Goal: Task Accomplishment & Management: Complete application form

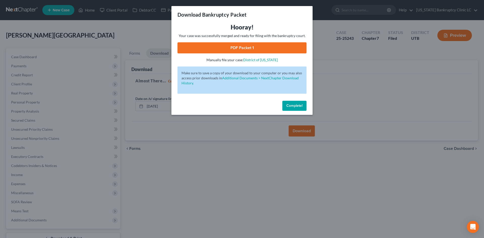
click at [298, 104] on span "Complete!" at bounding box center [294, 106] width 16 height 4
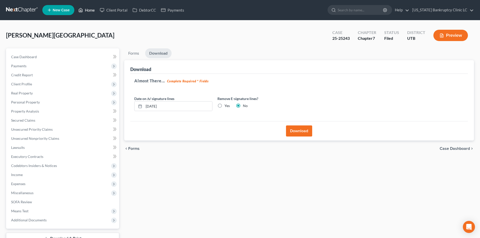
click at [85, 9] on link "Home" at bounding box center [86, 10] width 21 height 9
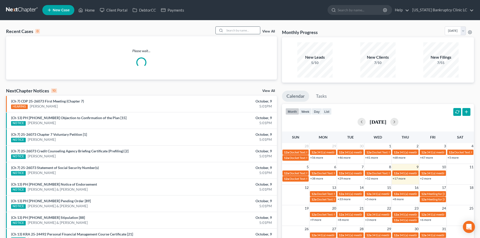
click at [232, 34] on input "search" at bounding box center [242, 30] width 35 height 7
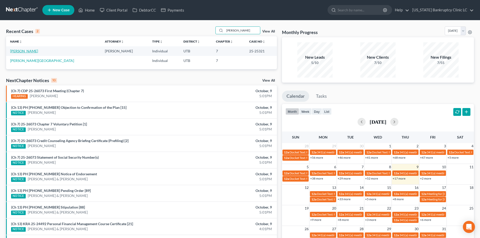
type input "[PERSON_NAME]"
click at [14, 52] on link "[PERSON_NAME]" at bounding box center [24, 51] width 28 height 4
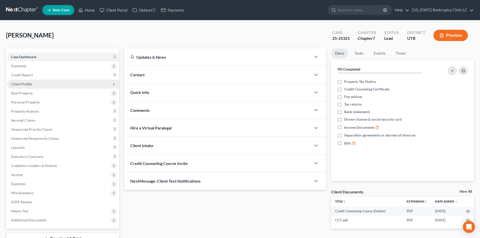
click at [37, 85] on span "Client Profile" at bounding box center [63, 84] width 112 height 9
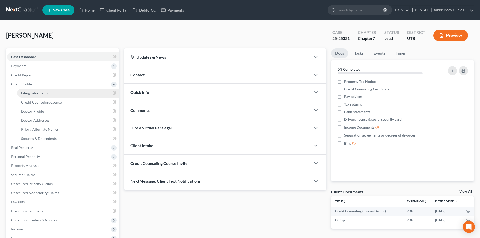
click at [38, 94] on span "Filing Information" at bounding box center [35, 93] width 28 height 4
select select "1"
select select "0"
select select "46"
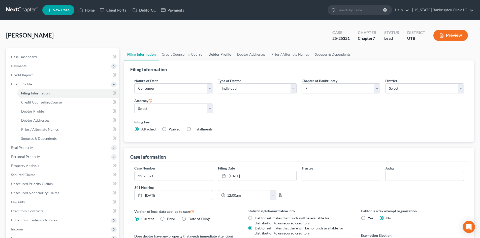
click at [231, 54] on link "Debtor Profile" at bounding box center [219, 54] width 29 height 12
select select "1"
select select "3"
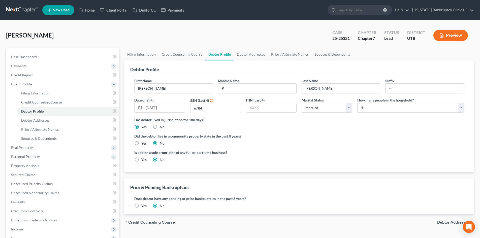
click at [349, 121] on label "Has debtor lived in jurisdiction for 180 days?" at bounding box center [299, 119] width 330 height 5
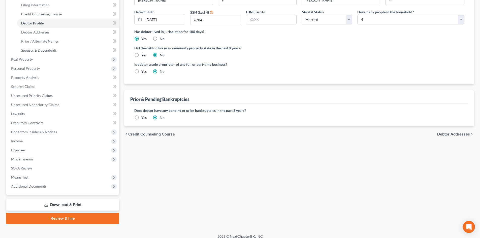
scroll to position [93, 0]
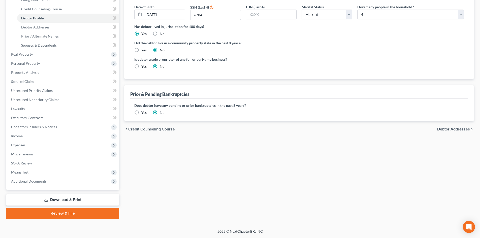
click at [49, 186] on div "Case Dashboard Payments Invoices Payments Payments Credit Report Client Profile…" at bounding box center [62, 72] width 113 height 235
click at [50, 182] on span "Additional Documents" at bounding box center [63, 181] width 112 height 9
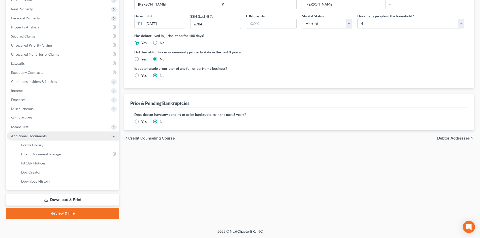
scroll to position [84, 0]
click at [51, 180] on link "Download History" at bounding box center [68, 181] width 102 height 9
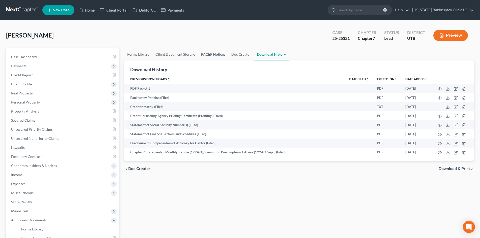
click at [199, 54] on link "PACER Notices" at bounding box center [213, 54] width 30 height 12
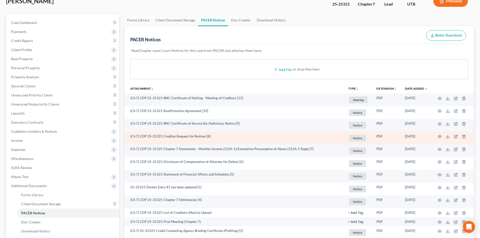
scroll to position [96, 0]
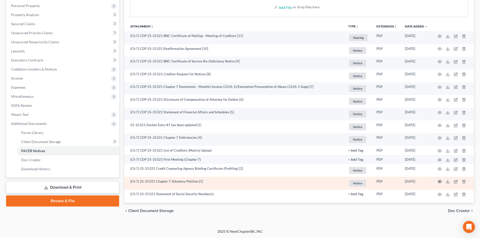
click at [440, 182] on circle "button" at bounding box center [439, 181] width 1 height 1
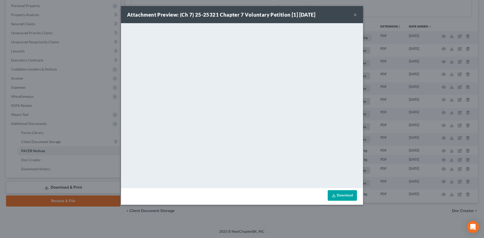
click at [353, 15] on div "Attachment Preview: (Ch 7) 25-25321 Chapter 7 Voluntary Petition [1] [DATE] ×" at bounding box center [242, 14] width 242 height 17
click at [354, 15] on button "×" at bounding box center [355, 15] width 4 height 6
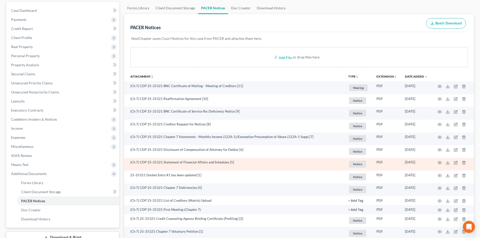
scroll to position [46, 0]
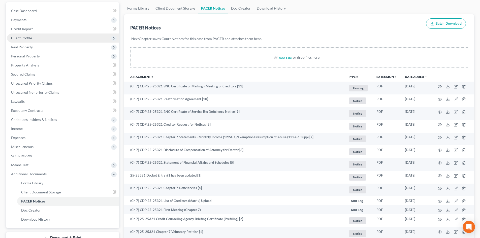
click at [47, 36] on span "Client Profile" at bounding box center [63, 38] width 112 height 9
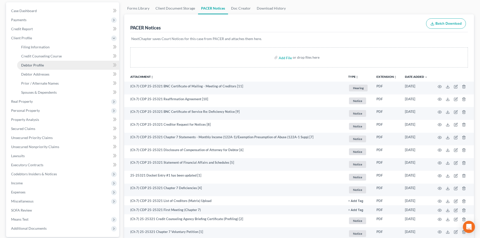
click at [48, 65] on link "Debtor Profile" at bounding box center [68, 65] width 102 height 9
select select "1"
select select "3"
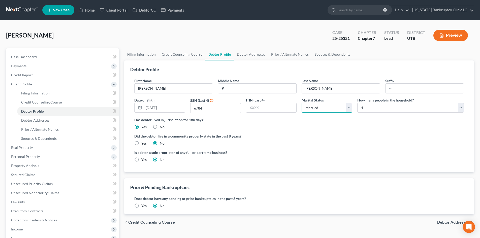
click at [308, 106] on select "Select Single Married Separated Divorced Widowed" at bounding box center [327, 108] width 51 height 10
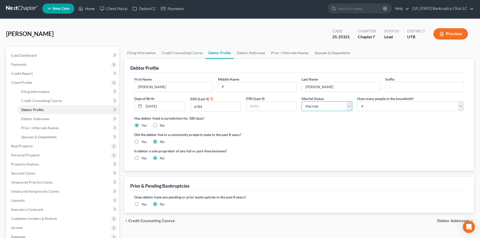
scroll to position [50, 0]
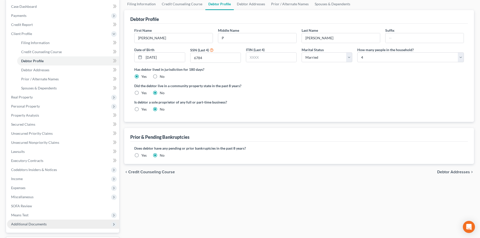
click at [43, 220] on span "Additional Documents" at bounding box center [63, 224] width 112 height 9
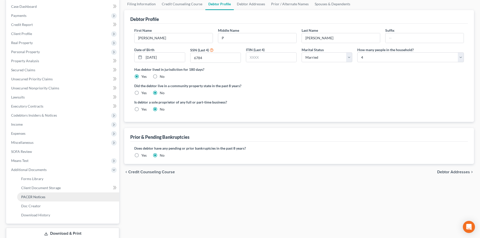
click at [70, 194] on link "PACER Notices" at bounding box center [68, 196] width 102 height 9
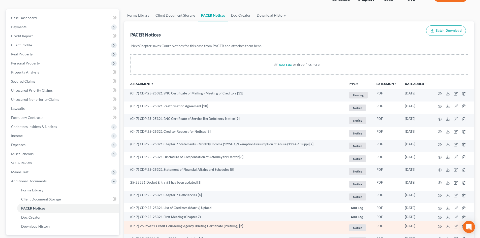
scroll to position [96, 0]
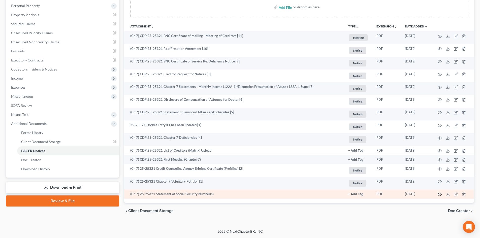
click at [441, 194] on icon "button" at bounding box center [440, 194] width 4 height 4
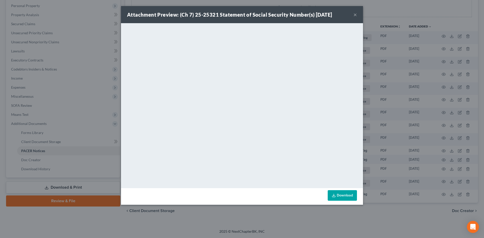
click at [353, 13] on div "Attachment Preview: (Ch 7) 25-25321 Statement of Social Security Number(s) [DAT…" at bounding box center [242, 14] width 242 height 17
click at [354, 15] on button "×" at bounding box center [355, 15] width 4 height 6
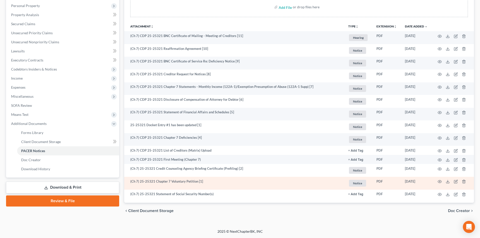
drag, startPoint x: 203, startPoint y: 181, endPoint x: 451, endPoint y: 192, distance: 248.4
click at [204, 181] on td "(Ch 7) 25-25321 Chapter 7 Voluntary Petition [1]" at bounding box center [234, 183] width 220 height 13
click at [440, 183] on icon "button" at bounding box center [440, 182] width 4 height 4
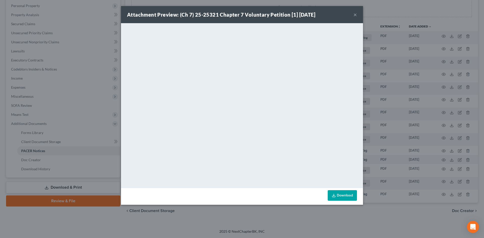
click at [353, 15] on button "×" at bounding box center [355, 15] width 4 height 6
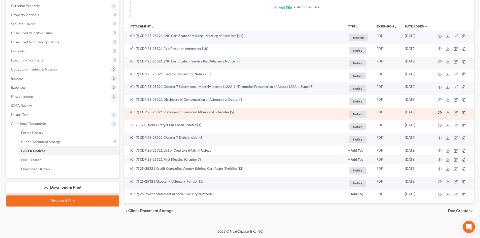
click at [439, 112] on circle "button" at bounding box center [439, 112] width 1 height 1
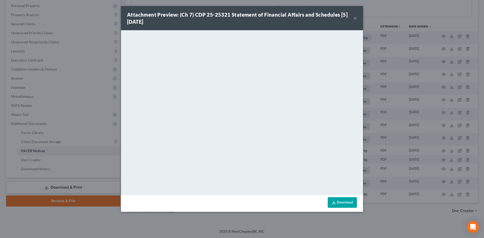
click at [354, 18] on button "×" at bounding box center [355, 18] width 4 height 6
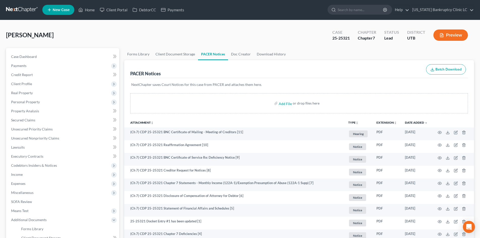
scroll to position [0, 0]
